Goal: Information Seeking & Learning: Learn about a topic

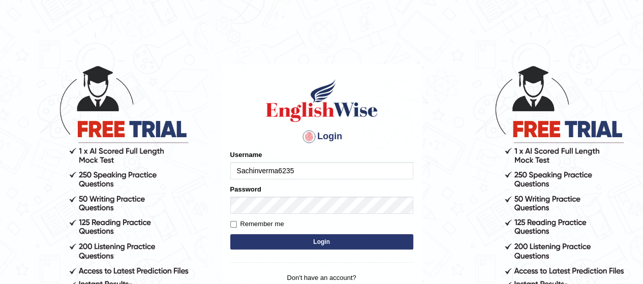
click at [294, 170] on input "Sachinverma6235" at bounding box center [321, 170] width 183 height 17
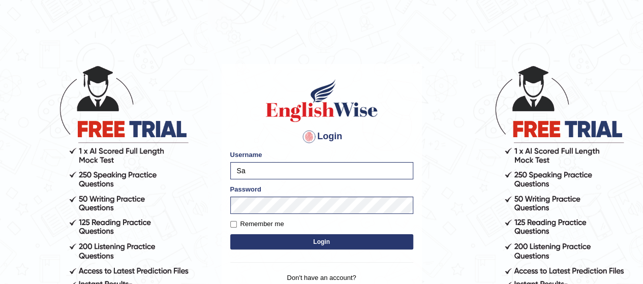
type input "S"
type input "Poojadua018"
click at [250, 241] on button "Login" at bounding box center [321, 241] width 183 height 15
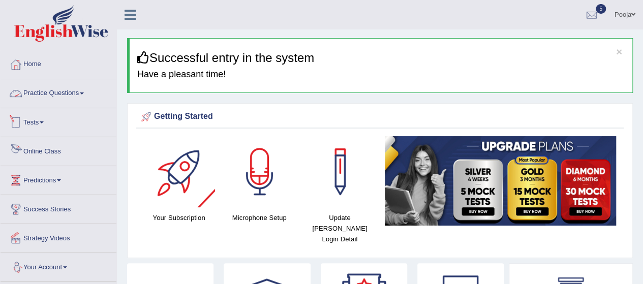
click at [59, 87] on link "Practice Questions" at bounding box center [59, 91] width 116 height 25
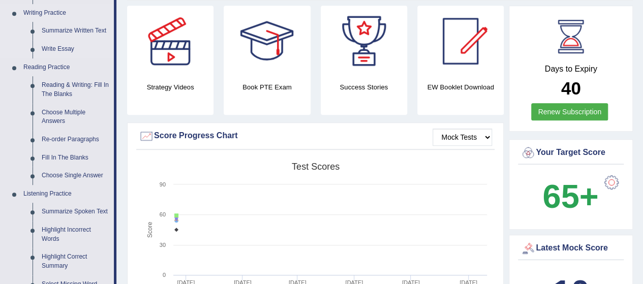
scroll to position [263, 0]
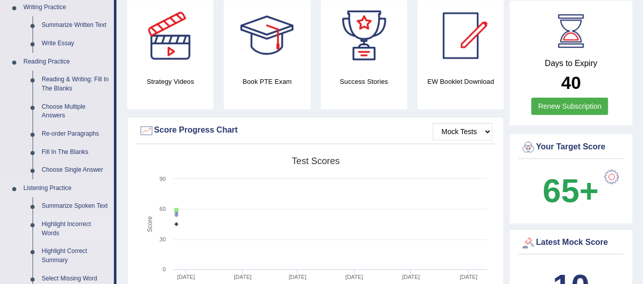
click at [37, 230] on link "Highlight Incorrect Words" at bounding box center [75, 229] width 77 height 27
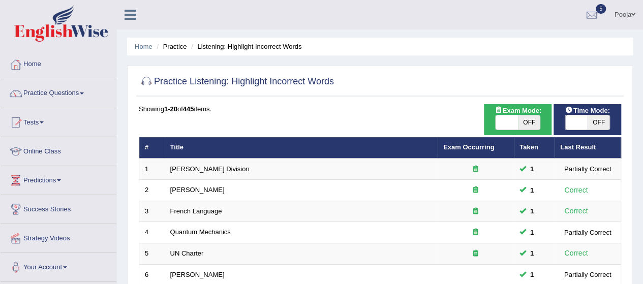
click at [66, 84] on link "Practice Questions" at bounding box center [59, 91] width 116 height 25
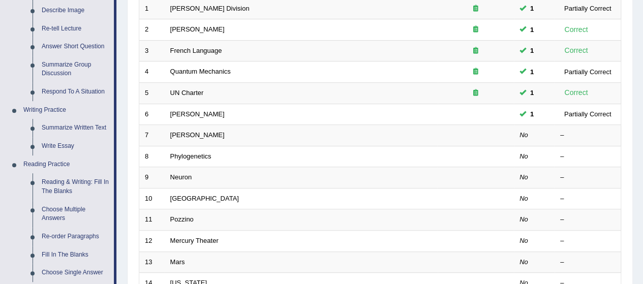
scroll to position [164, 0]
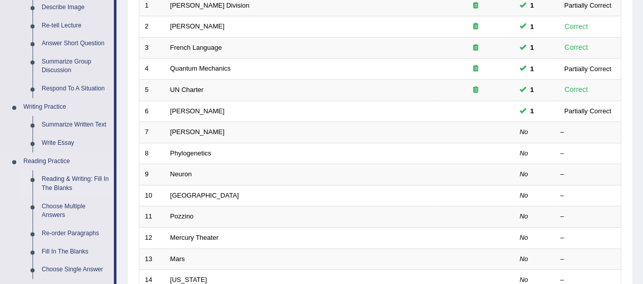
click at [55, 187] on link "Reading & Writing: Fill In The Blanks" at bounding box center [75, 183] width 77 height 27
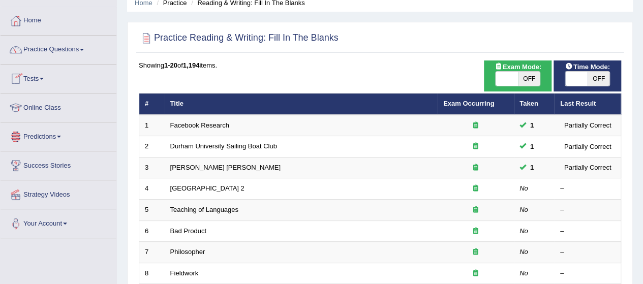
scroll to position [65, 0]
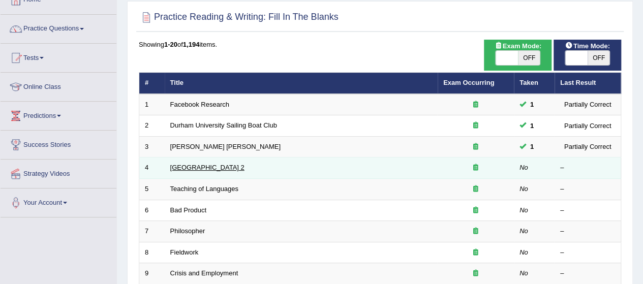
click at [217, 167] on link "Golden Gate Bridge 2" at bounding box center [207, 168] width 74 height 8
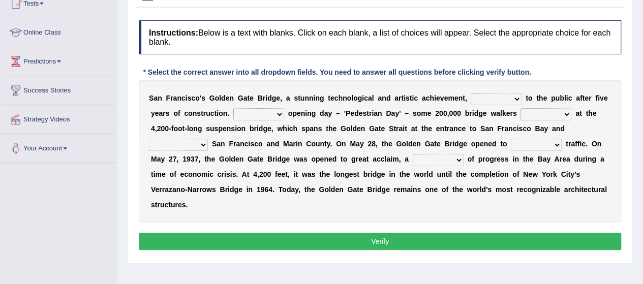
scroll to position [121, 0]
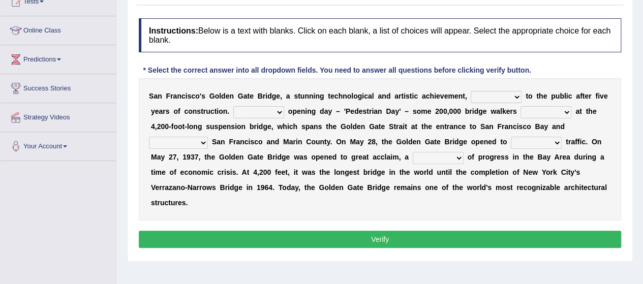
click at [514, 95] on select "opens closes appears equals" at bounding box center [496, 97] width 51 height 12
select select "opens"
click at [471, 91] on select "opens closes appears equals" at bounding box center [496, 97] width 51 height 12
click at [513, 98] on select "opens closes appears equals" at bounding box center [496, 97] width 51 height 12
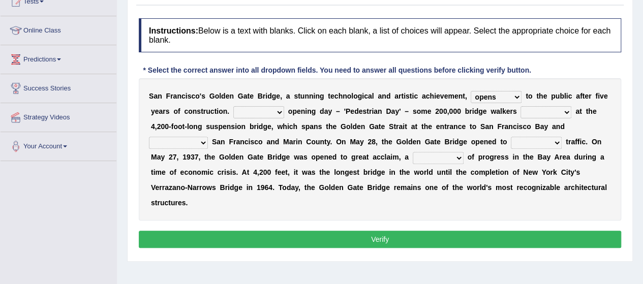
click at [269, 112] on select "On During Since When" at bounding box center [258, 112] width 51 height 12
select select "On"
click at [233, 106] on select "On During Since When" at bounding box center [258, 112] width 51 height 12
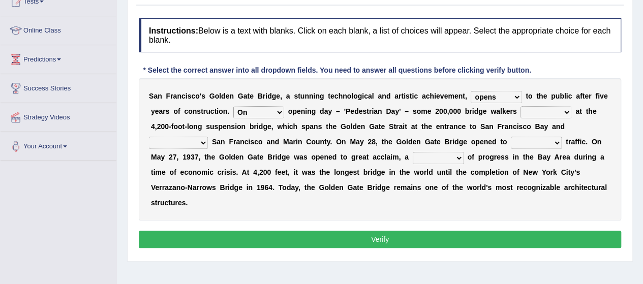
click at [555, 111] on select "stationed looked marveled laughed" at bounding box center [546, 112] width 51 height 12
select select "looked"
click at [521, 106] on select "stationed looked marveled laughed" at bounding box center [546, 112] width 51 height 12
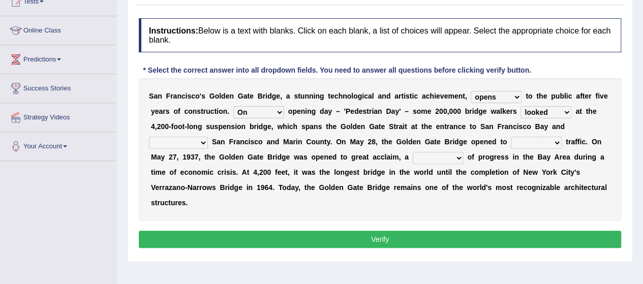
click at [189, 138] on select "separates connects channels differentiates" at bounding box center [178, 143] width 59 height 12
select select "connects"
click at [149, 137] on select "separates connects channels differentiates" at bounding box center [178, 143] width 59 height 12
click at [181, 172] on b "e" at bounding box center [183, 172] width 4 height 8
click at [557, 142] on select "aquatic vehicular airborne watertight" at bounding box center [536, 143] width 51 height 12
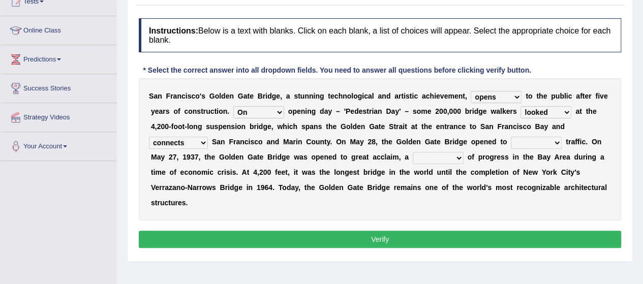
select select "aquatic"
click at [511, 137] on select "aquatic vehicular airborne watertight" at bounding box center [536, 143] width 51 height 12
click at [434, 157] on select "denial symbol technique yield" at bounding box center [438, 158] width 51 height 12
click at [413, 152] on select "denial symbol technique yield" at bounding box center [438, 158] width 51 height 12
click at [446, 160] on select "denial symbol technique yield" at bounding box center [438, 158] width 51 height 12
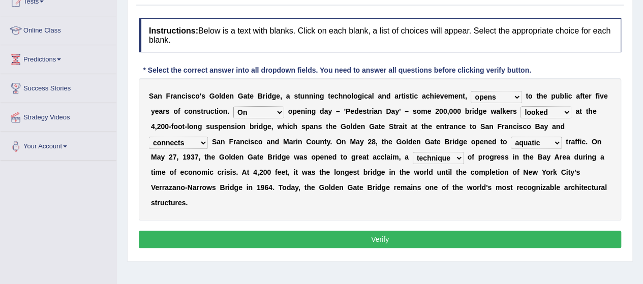
select select "symbol"
click at [413, 152] on select "denial symbol technique yield" at bounding box center [438, 158] width 51 height 12
click at [452, 155] on select "denial symbol technique yield" at bounding box center [438, 158] width 51 height 12
drag, startPoint x: 452, startPoint y: 155, endPoint x: 453, endPoint y: 160, distance: 5.8
click at [453, 160] on select "denial symbol technique yield" at bounding box center [438, 158] width 51 height 12
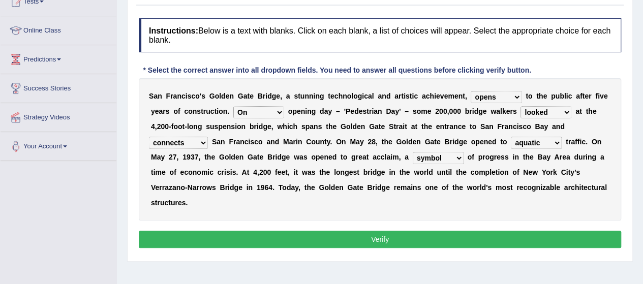
click at [427, 231] on button "Verify" at bounding box center [380, 239] width 483 height 17
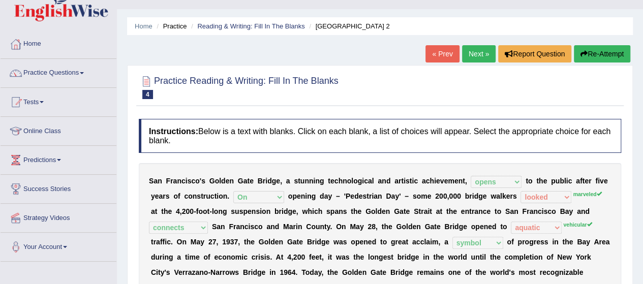
scroll to position [10, 0]
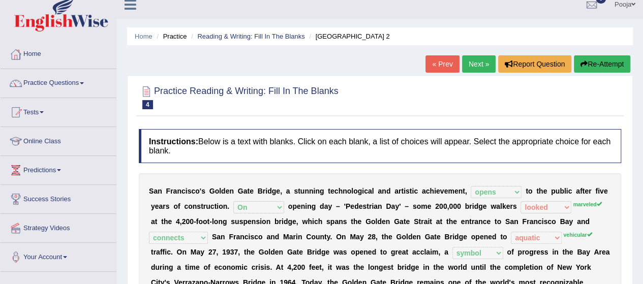
click at [478, 61] on link "Next »" at bounding box center [479, 63] width 34 height 17
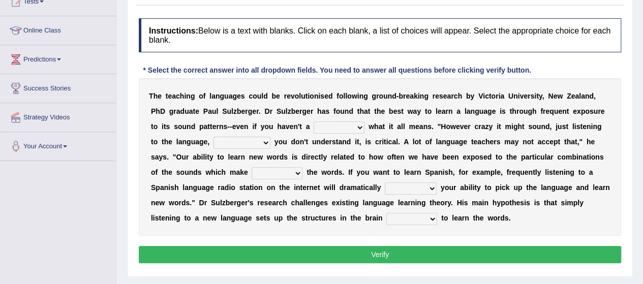
scroll to position [122, 0]
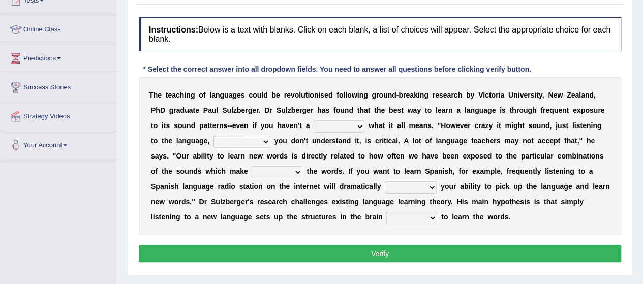
click at [351, 125] on select "dew claw clue due" at bounding box center [339, 127] width 51 height 12
select select "clue"
click at [314, 121] on select "dew claw clue due" at bounding box center [339, 127] width 51 height 12
click at [258, 140] on select "but also all together even though if so" at bounding box center [242, 142] width 57 height 12
select select "even though"
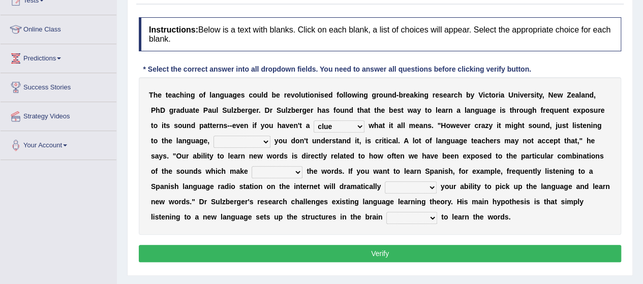
click at [214, 136] on select "but also all together even though if so" at bounding box center [242, 142] width 57 height 12
click at [279, 173] on select "down up of on" at bounding box center [277, 172] width 51 height 12
select select "of"
click at [252, 166] on select "down up of on" at bounding box center [277, 172] width 51 height 12
click at [400, 187] on select "evaluate exaggerate describe boost" at bounding box center [411, 188] width 52 height 12
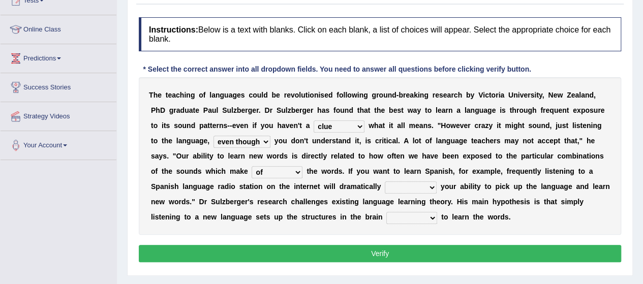
select select "boost"
click at [385, 182] on select "evaluate exaggerate describe boost" at bounding box center [411, 188] width 52 height 12
click at [405, 219] on select "requiring required directed to require" at bounding box center [412, 218] width 51 height 12
select select "directed"
click at [387, 212] on select "requiring required directed to require" at bounding box center [412, 218] width 51 height 12
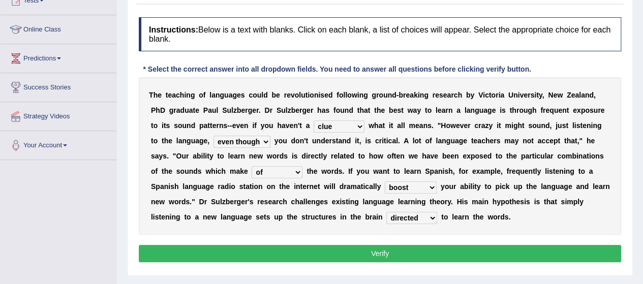
click at [394, 245] on button "Verify" at bounding box center [380, 253] width 483 height 17
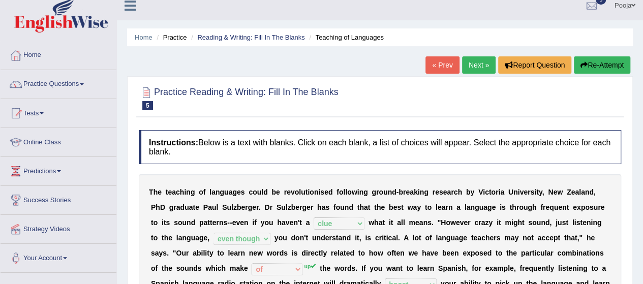
scroll to position [0, 0]
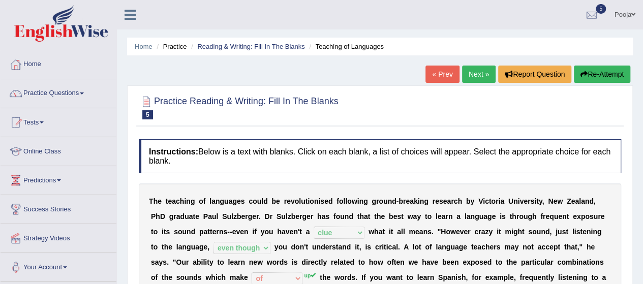
click at [478, 75] on link "Next »" at bounding box center [479, 74] width 34 height 17
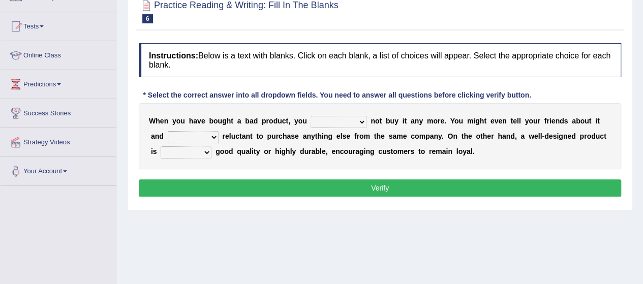
click at [349, 124] on select "would have should have should" at bounding box center [339, 122] width 56 height 12
select select "should have"
click at [311, 116] on select "would have should have should" at bounding box center [339, 122] width 56 height 12
click at [218, 135] on select "is are be being" at bounding box center [193, 137] width 51 height 12
click at [168, 131] on select "is are be being" at bounding box center [193, 137] width 51 height 12
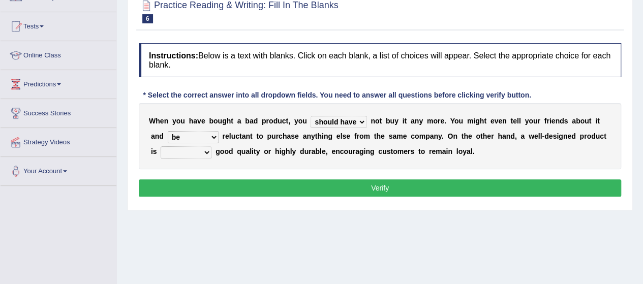
click at [204, 137] on select "is are be being" at bounding box center [193, 137] width 51 height 12
click at [168, 131] on select "is are be being" at bounding box center [193, 137] width 51 height 12
click at [195, 130] on div "W h e n y o u h a v e b o u g h t a b a d p r o d u c t , y o u would have shou…" at bounding box center [380, 136] width 483 height 66
click at [195, 136] on select "is are be being" at bounding box center [193, 137] width 51 height 12
click at [168, 131] on select "is are be being" at bounding box center [193, 137] width 51 height 12
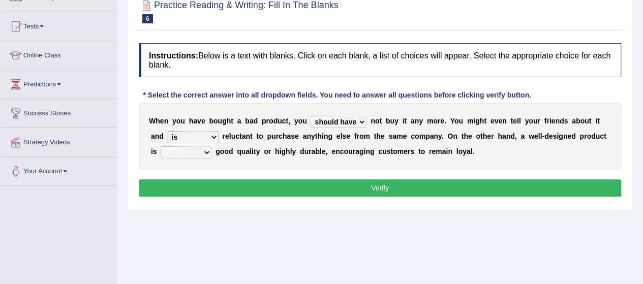
click at [194, 138] on select "is are be being" at bounding box center [193, 137] width 51 height 12
click at [168, 131] on select "is are be being" at bounding box center [193, 137] width 51 height 12
click at [186, 191] on button "Verify" at bounding box center [380, 188] width 483 height 17
click at [198, 131] on select "is are be being" at bounding box center [193, 137] width 51 height 12
select select "being"
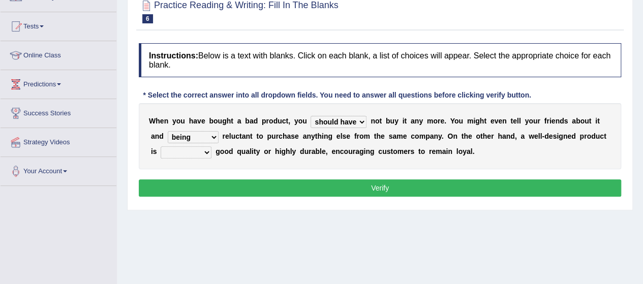
click at [168, 131] on select "is are be being" at bounding box center [193, 137] width 51 height 12
click at [197, 154] on select "both also neither either" at bounding box center [186, 152] width 51 height 12
select select "also"
click at [161, 146] on select "both also neither either" at bounding box center [186, 152] width 51 height 12
click at [194, 190] on button "Verify" at bounding box center [380, 188] width 483 height 17
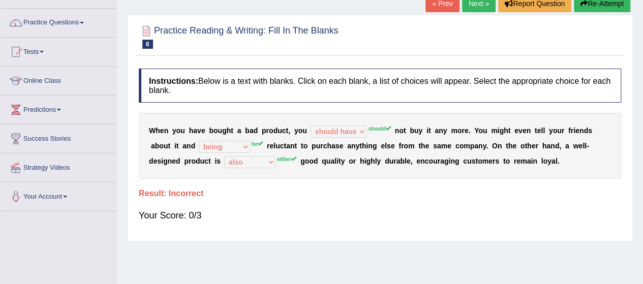
scroll to position [28, 0]
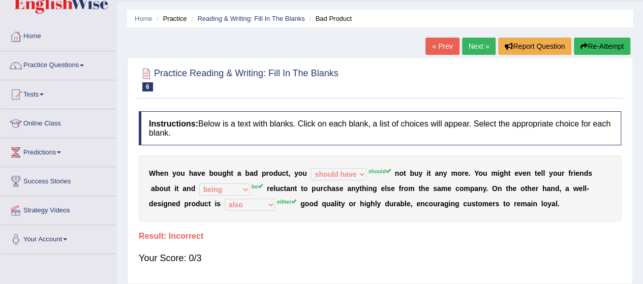
click at [473, 48] on link "Next »" at bounding box center [479, 46] width 34 height 17
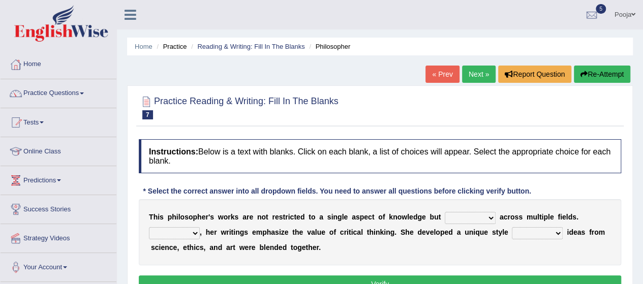
click at [492, 214] on select "constrain contain assemble extend" at bounding box center [470, 218] width 51 height 12
click at [445, 212] on select "constrain contain assemble extend" at bounding box center [470, 218] width 51 height 12
click at [468, 219] on select "constrain contain assemble extend" at bounding box center [470, 218] width 51 height 12
select select "constrain"
click at [445, 212] on select "constrain contain assemble extend" at bounding box center [470, 218] width 51 height 12
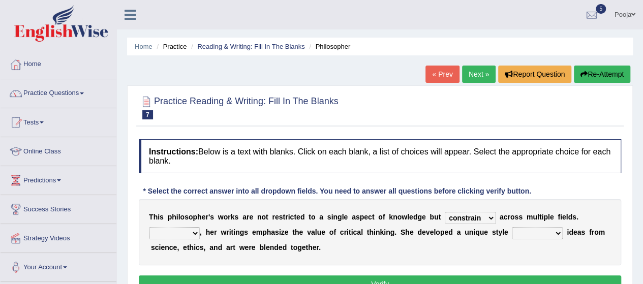
click at [478, 215] on select "constrain contain assemble extend" at bounding box center [470, 218] width 51 height 12
click at [191, 238] on select "Rather So Moreover Likely" at bounding box center [174, 233] width 51 height 12
select select "Moreover"
click at [149, 227] on select "Rather So Moreover Likely" at bounding box center [174, 233] width 51 height 12
click at [514, 231] on select "in that that which in which" at bounding box center [537, 233] width 51 height 12
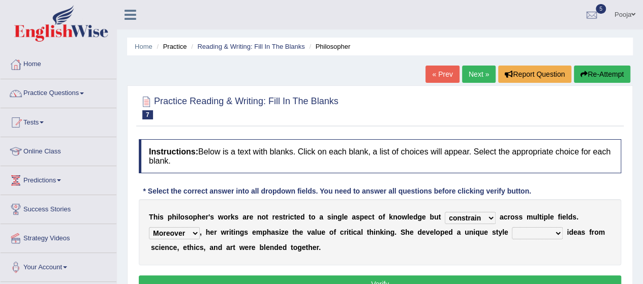
select select "which"
click at [512, 227] on select "in that that which in which" at bounding box center [537, 233] width 51 height 12
click at [465, 280] on button "Verify" at bounding box center [380, 284] width 483 height 17
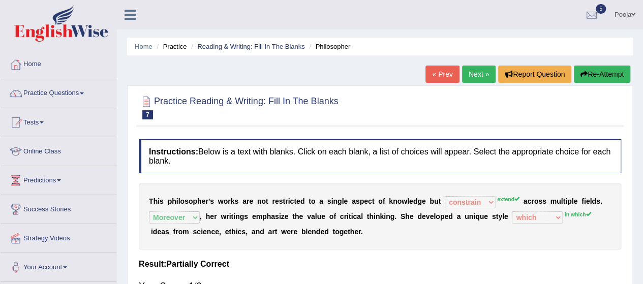
click at [476, 71] on link "Next »" at bounding box center [479, 74] width 34 height 17
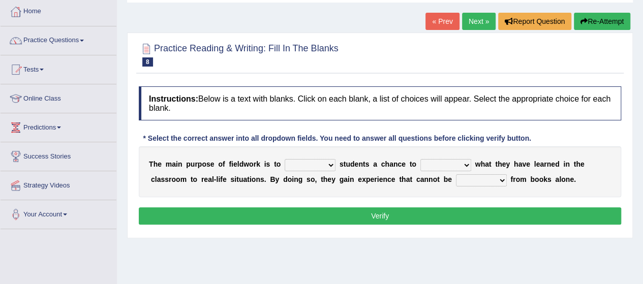
click at [320, 163] on select "resemble stow rave offer" at bounding box center [310, 165] width 51 height 12
select select "resemble"
click at [285, 159] on select "resemble stow rave offer" at bounding box center [310, 165] width 51 height 12
click at [430, 167] on select "compare align apply dismount" at bounding box center [446, 165] width 51 height 12
select select "compare"
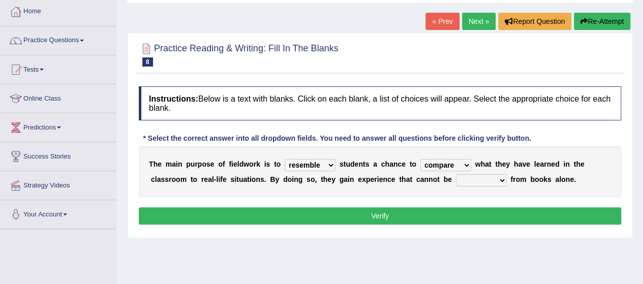
click at [421, 159] on select "compare align apply dismount" at bounding box center [446, 165] width 51 height 12
click at [475, 182] on select "originated prepared obtained touted" at bounding box center [481, 180] width 51 height 12
select select "obtained"
click at [456, 174] on select "originated prepared obtained touted" at bounding box center [481, 180] width 51 height 12
click at [473, 218] on button "Verify" at bounding box center [380, 216] width 483 height 17
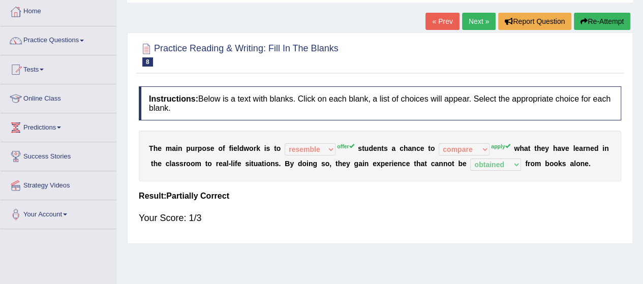
click at [467, 18] on link "Next »" at bounding box center [479, 21] width 34 height 17
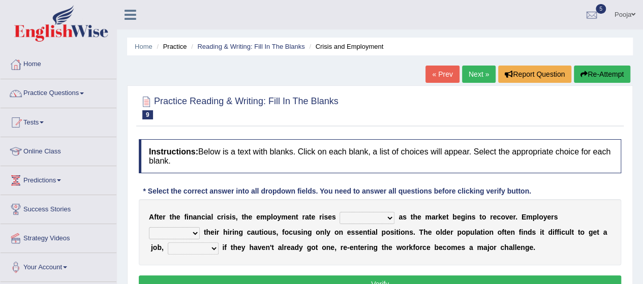
click at [355, 216] on select "normally conversely strenuously sharply" at bounding box center [367, 218] width 55 height 12
click at [378, 122] on div at bounding box center [380, 107] width 483 height 31
click at [353, 220] on select "normally conversely strenuously sharply" at bounding box center [367, 218] width 55 height 12
select select "strenuously"
click at [340, 212] on select "normally conversely strenuously sharply" at bounding box center [367, 218] width 55 height 12
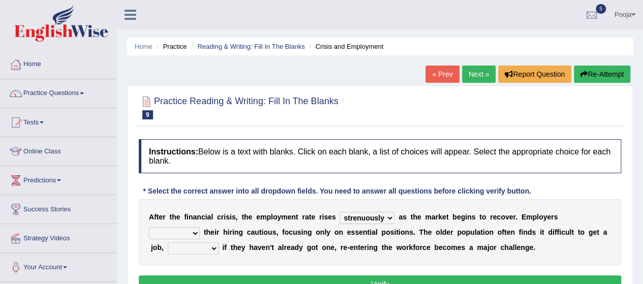
click at [170, 233] on select "keeping kept keep are kept" at bounding box center [174, 233] width 51 height 12
select select "are kept"
click at [149, 227] on select "keeping kept keep are kept" at bounding box center [174, 233] width 51 height 12
click at [209, 246] on select "although while then because" at bounding box center [193, 249] width 51 height 12
select select "while"
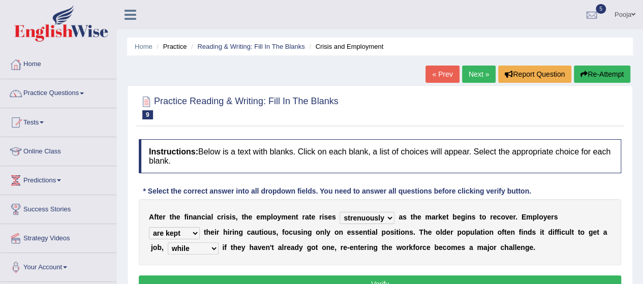
click at [168, 243] on select "although while then because" at bounding box center [193, 249] width 51 height 12
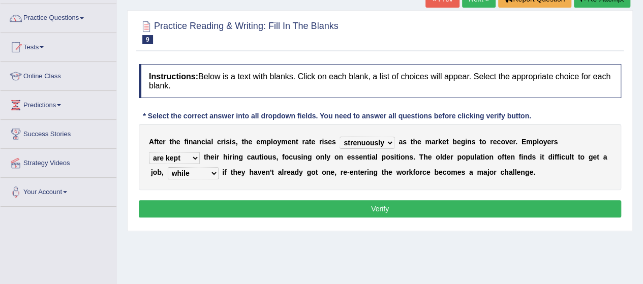
scroll to position [88, 0]
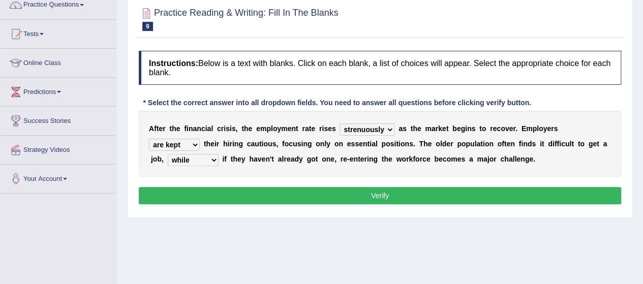
click at [445, 190] on button "Verify" at bounding box center [380, 195] width 483 height 17
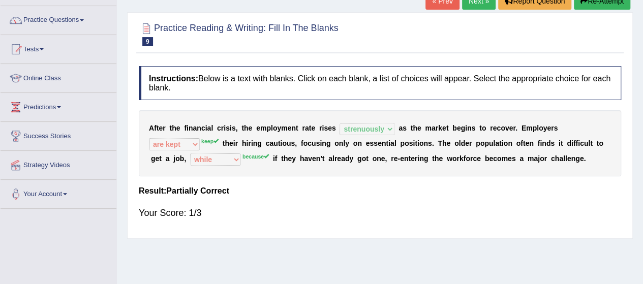
scroll to position [0, 0]
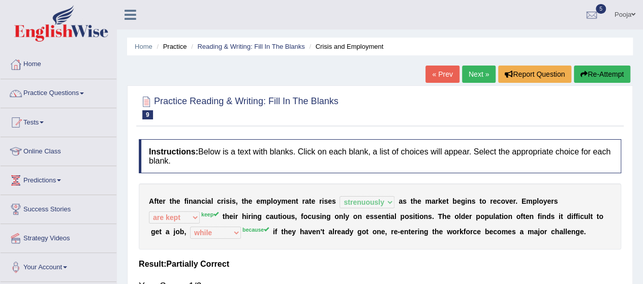
click at [479, 70] on link "Next »" at bounding box center [479, 74] width 34 height 17
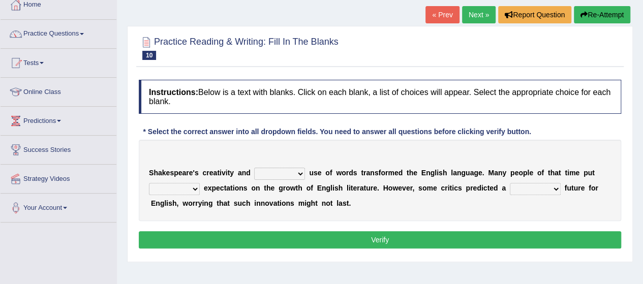
scroll to position [53, 0]
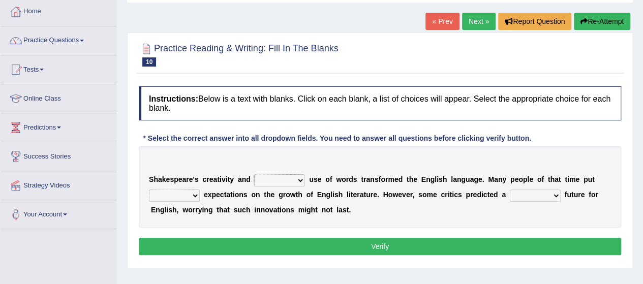
click at [304, 176] on select "idealized intensive fancied inventive" at bounding box center [279, 180] width 51 height 12
select select "intensive"
click at [254, 174] on select "idealized intensive fancied inventive" at bounding box center [279, 180] width 51 height 12
click at [180, 193] on select "wide much high more" at bounding box center [174, 196] width 51 height 12
select select "high"
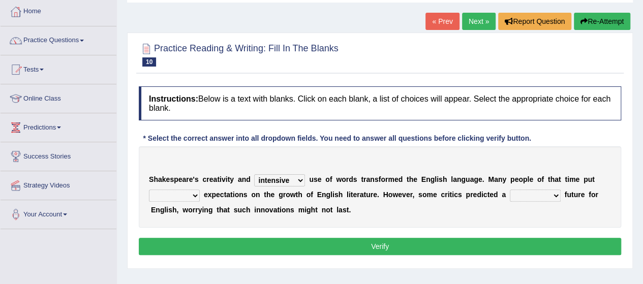
click at [149, 190] on select "wide much high more" at bounding box center [174, 196] width 51 height 12
click at [532, 191] on select "monetary promising irresistible daunting" at bounding box center [535, 196] width 51 height 12
select select "monetary"
click at [510, 190] on select "monetary promising irresistible daunting" at bounding box center [535, 196] width 51 height 12
click at [523, 243] on button "Verify" at bounding box center [380, 246] width 483 height 17
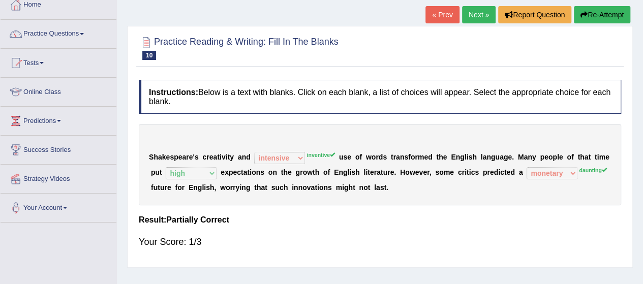
scroll to position [0, 0]
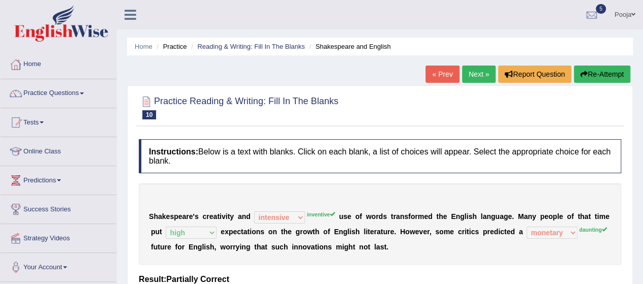
click at [475, 76] on link "Next »" at bounding box center [479, 74] width 34 height 17
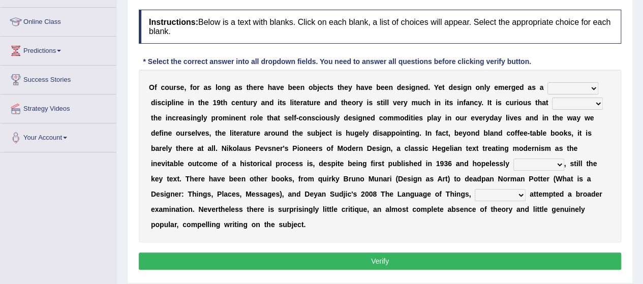
scroll to position [131, 0]
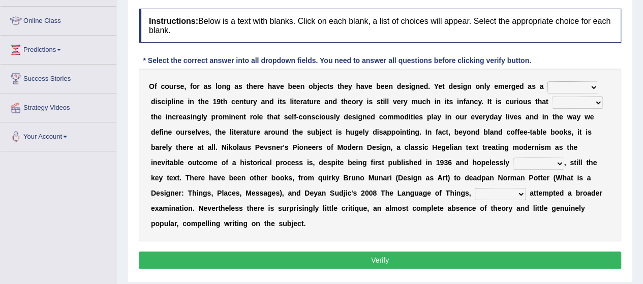
click at [571, 89] on select "bilateral ubiquitous foremost dedicated" at bounding box center [573, 87] width 51 height 12
select select "dedicated"
click at [548, 81] on select "bilateral ubiquitous foremost dedicated" at bounding box center [573, 87] width 51 height 12
click at [568, 104] on select "since despite within through" at bounding box center [577, 103] width 51 height 12
select select "since"
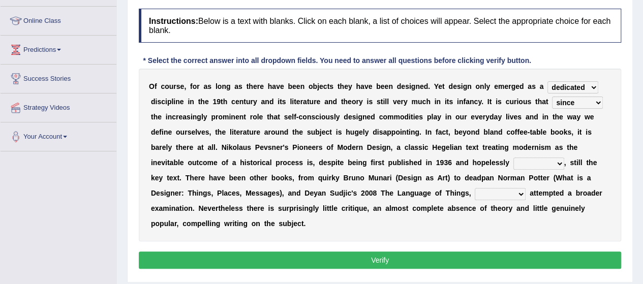
click at [552, 97] on select "since despite within through" at bounding box center [577, 103] width 51 height 12
click at [551, 162] on select "dates dating date dated" at bounding box center [539, 164] width 51 height 12
select select "dated"
click at [514, 158] on select "dates dating date dated" at bounding box center [539, 164] width 51 height 12
click at [513, 190] on select "which then however as" at bounding box center [500, 194] width 51 height 12
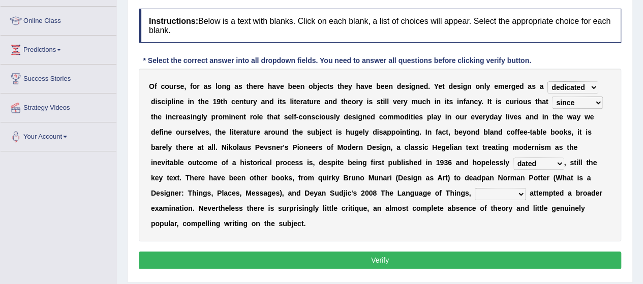
select select "which"
click at [475, 188] on select "which then however as" at bounding box center [500, 194] width 51 height 12
click at [474, 258] on button "Verify" at bounding box center [380, 260] width 483 height 17
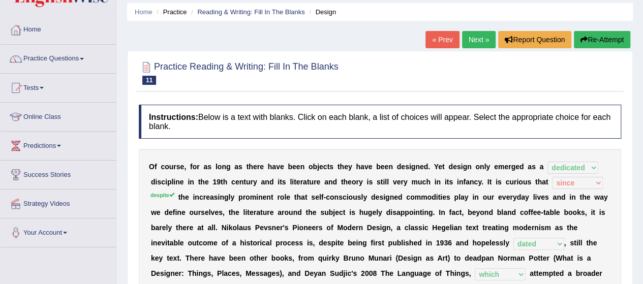
scroll to position [0, 0]
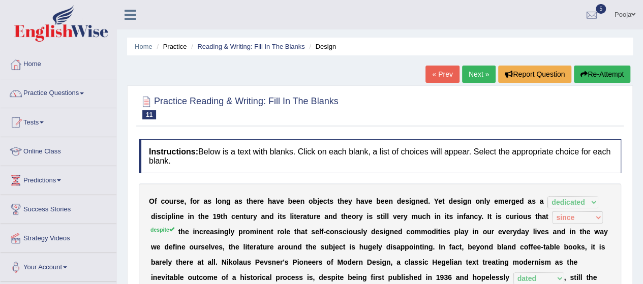
click at [473, 72] on link "Next »" at bounding box center [479, 74] width 34 height 17
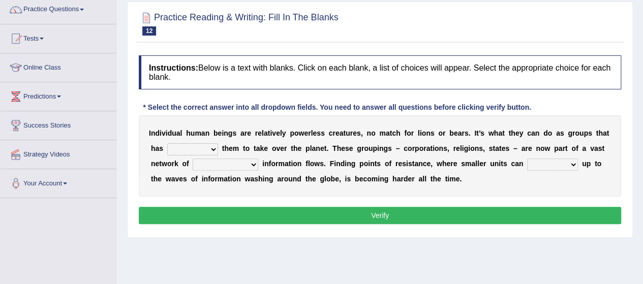
click at [536, 141] on div "I n d i v i d u a l h u m a n b e i n g s a r e r e l a t i v e l y p o w e r l…" at bounding box center [380, 155] width 483 height 81
click at [200, 147] on select "enabled contended embodied conjured" at bounding box center [192, 149] width 51 height 12
select select "embodied"
click at [167, 143] on select "enabled contended embodied conjured" at bounding box center [192, 149] width 51 height 12
click at [206, 163] on select "interconnected overlapping fastened exploited" at bounding box center [226, 165] width 66 height 12
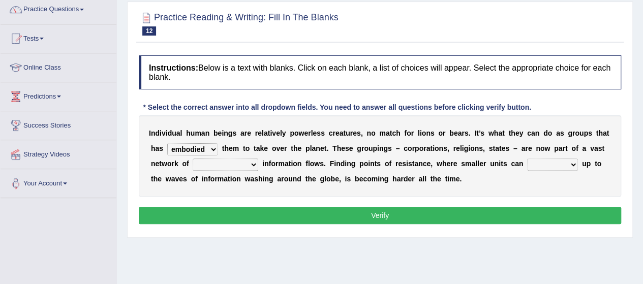
click at [193, 159] on select "interconnected overlapping fastened exploited" at bounding box center [226, 165] width 66 height 12
click at [233, 163] on select "interconnected overlapping fastened exploited" at bounding box center [226, 165] width 66 height 12
select select "exploited"
click at [193, 159] on select "interconnected overlapping fastened exploited" at bounding box center [226, 165] width 66 height 12
click at [547, 164] on select "stand raise hail pump" at bounding box center [552, 165] width 51 height 12
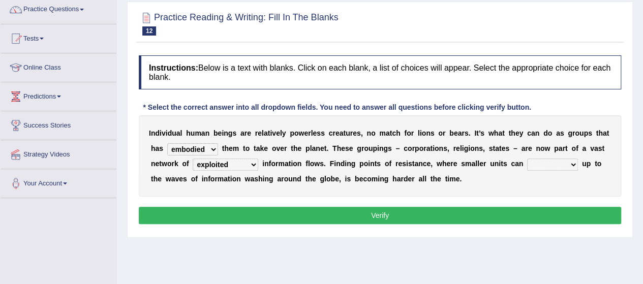
select select "raise"
click at [527, 159] on select "stand raise hail pump" at bounding box center [552, 165] width 51 height 12
click at [546, 213] on button "Verify" at bounding box center [380, 215] width 483 height 17
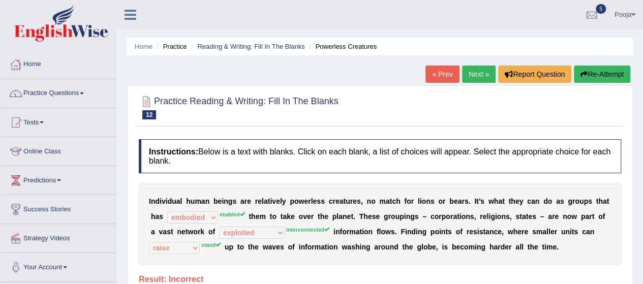
click at [475, 75] on link "Next »" at bounding box center [479, 74] width 34 height 17
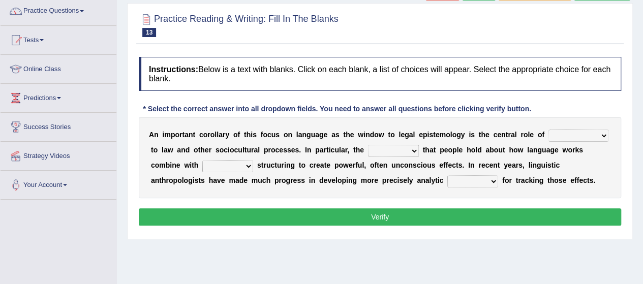
scroll to position [89, 0]
